Goal: Task Accomplishment & Management: Complete application form

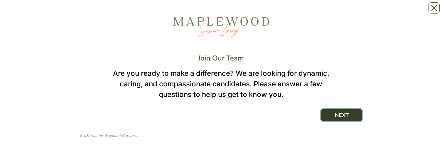
click at [347, 114] on button "NEXT" at bounding box center [341, 115] width 41 height 12
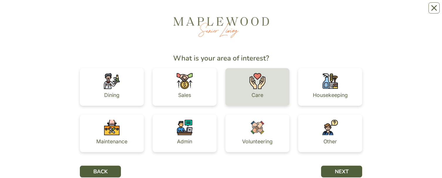
click at [277, 93] on div "Care" at bounding box center [257, 87] width 64 height 38
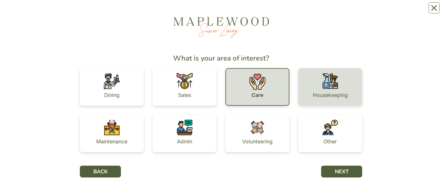
click at [304, 84] on div "Housekeeping" at bounding box center [330, 87] width 64 height 38
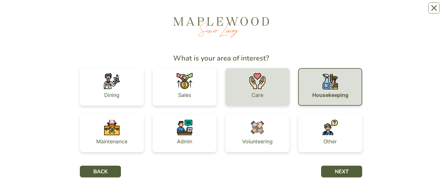
click at [275, 86] on div "Care" at bounding box center [257, 87] width 64 height 38
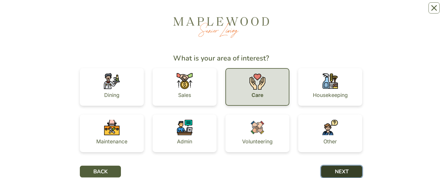
click at [342, 158] on button "NEXT" at bounding box center [341, 171] width 41 height 12
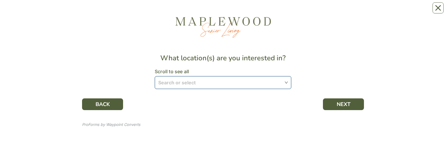
click at [286, 83] on div "Search or select" at bounding box center [223, 82] width 137 height 13
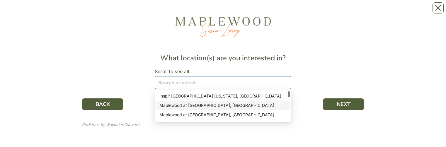
click at [219, 106] on div "Maplewood at [GEOGRAPHIC_DATA], [GEOGRAPHIC_DATA]" at bounding box center [223, 105] width 127 height 6
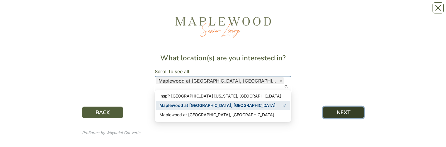
click at [332, 107] on button "NEXT" at bounding box center [343, 113] width 41 height 12
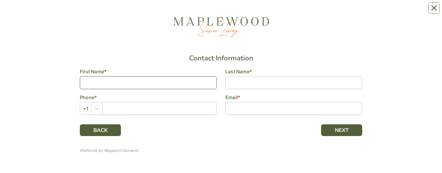
click at [91, 81] on input at bounding box center [148, 82] width 137 height 13
type input "[PERSON_NAME]"
click at [111, 106] on input "text" at bounding box center [159, 108] width 114 height 13
type input "6312762692"
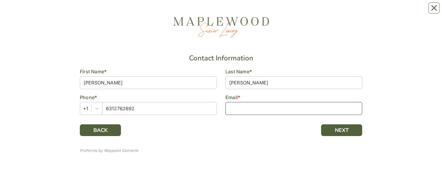
click at [236, 110] on input at bounding box center [293, 108] width 137 height 13
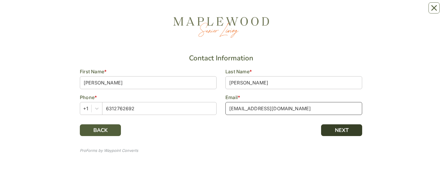
type input "[EMAIL_ADDRESS][DOMAIN_NAME]"
click at [343, 129] on button "NEXT" at bounding box center [341, 130] width 41 height 12
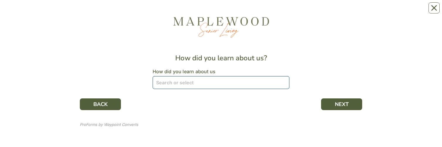
click at [284, 84] on input "search" at bounding box center [221, 83] width 130 height 12
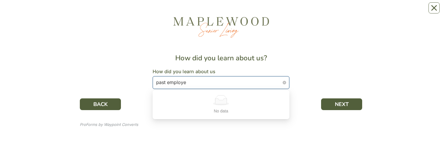
type input "past employee"
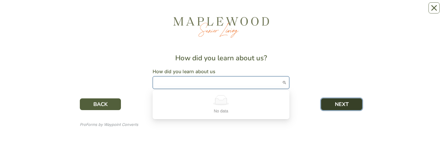
click at [342, 107] on button "NEXT" at bounding box center [341, 105] width 41 height 12
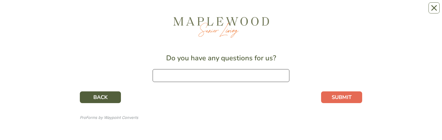
click at [171, 75] on input at bounding box center [221, 75] width 137 height 13
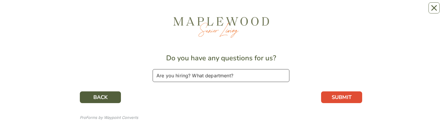
type input "Are you hiring? What department?"
click at [329, 94] on button "SUBMIT" at bounding box center [341, 98] width 41 height 12
